Goal: Navigation & Orientation: Find specific page/section

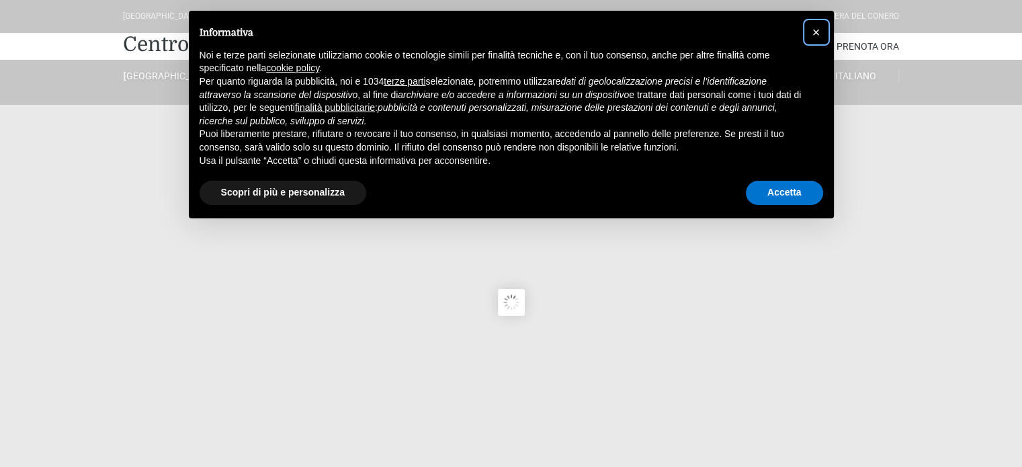
click at [808, 32] on button "×" at bounding box center [817, 33] width 22 height 22
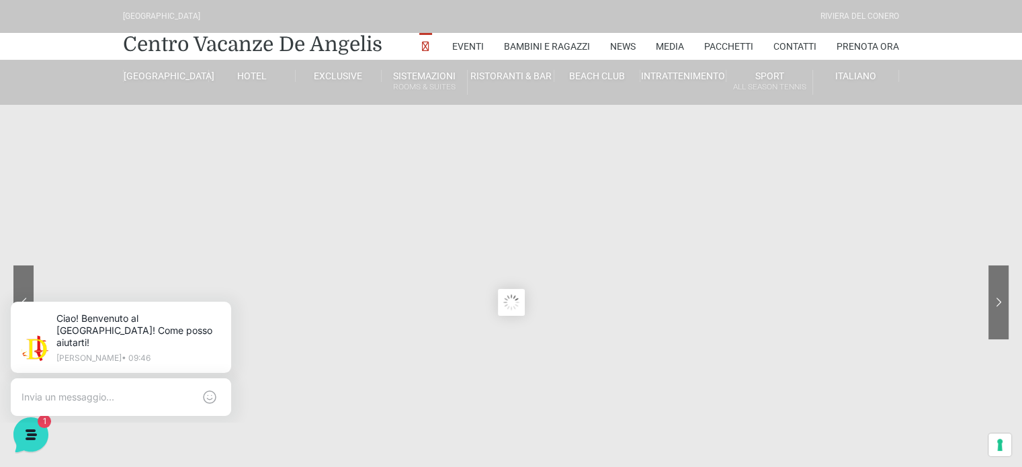
click at [231, 307] on icon at bounding box center [228, 304] width 5 height 5
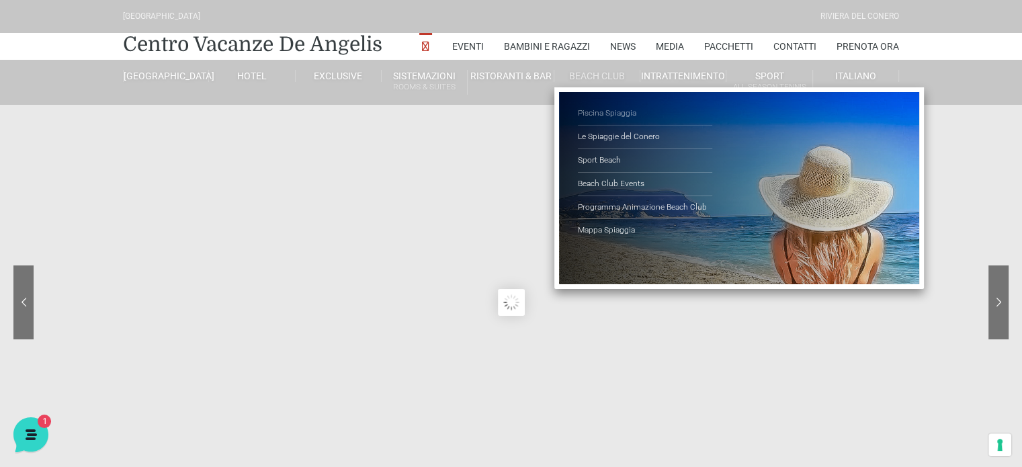
click at [612, 109] on link "Piscina Spiaggia" at bounding box center [645, 114] width 134 height 24
